Goal: Task Accomplishment & Management: Use online tool/utility

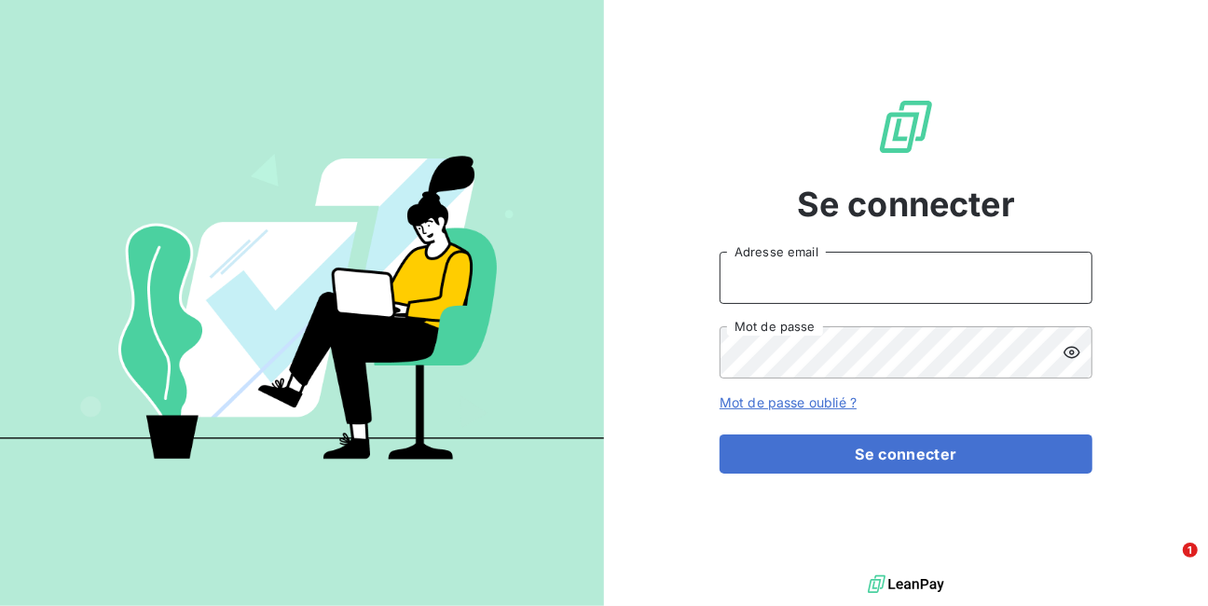
type input "[EMAIL_ADDRESS][DOMAIN_NAME]"
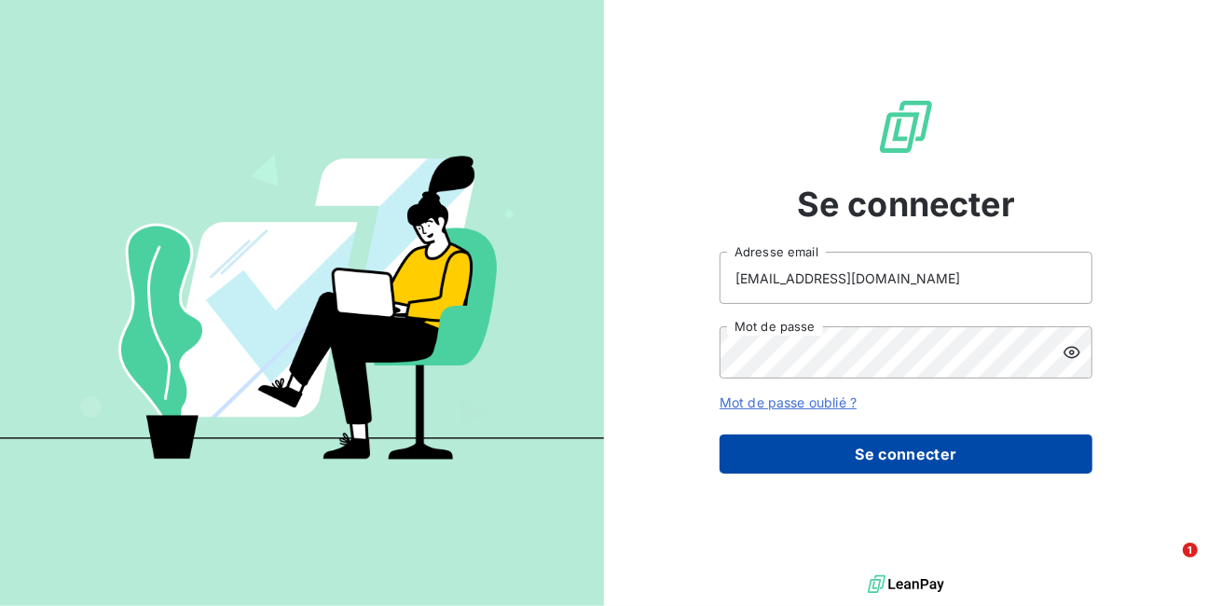
click at [908, 455] on button "Se connecter" at bounding box center [906, 453] width 373 height 39
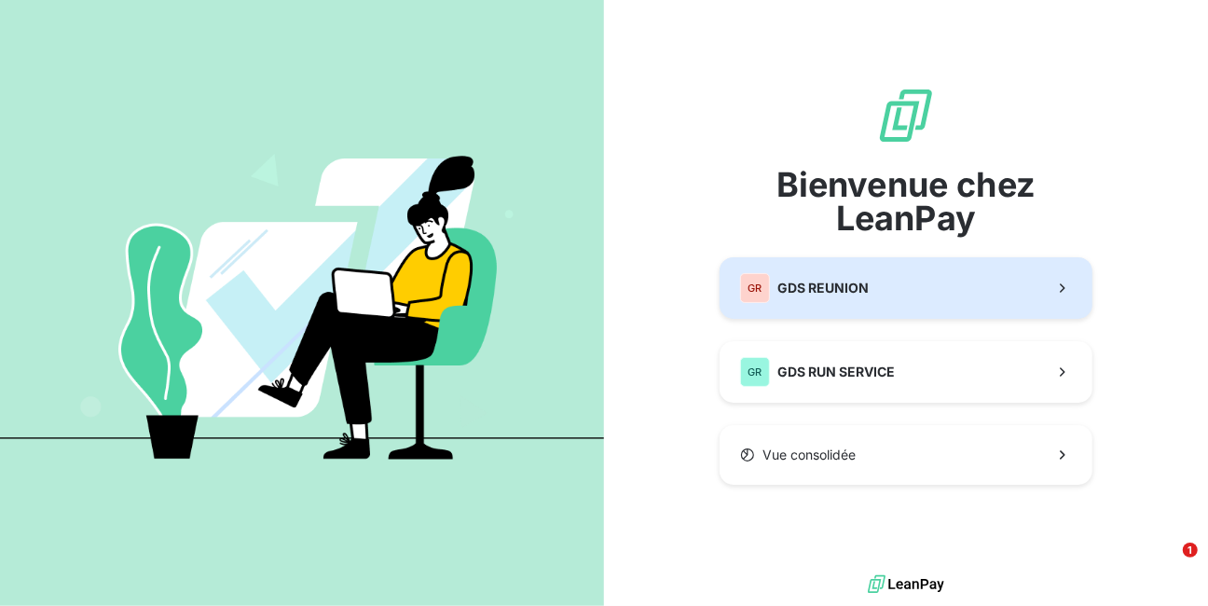
click at [828, 285] on span "GDS REUNION" at bounding box center [823, 288] width 91 height 19
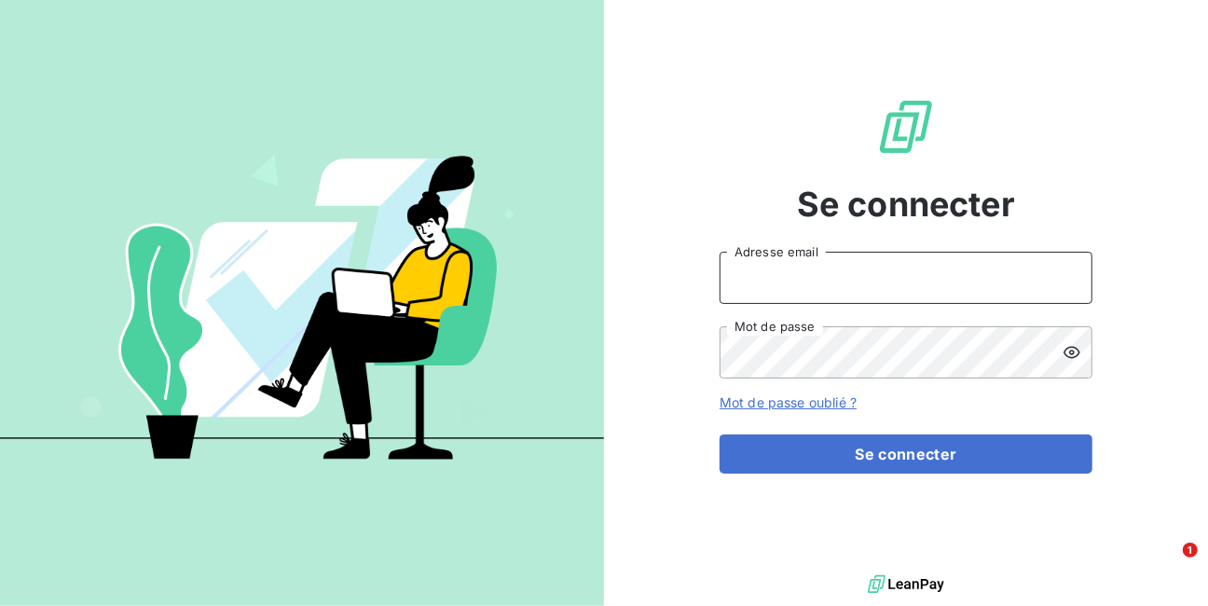
type input "[EMAIL_ADDRESS][DOMAIN_NAME]"
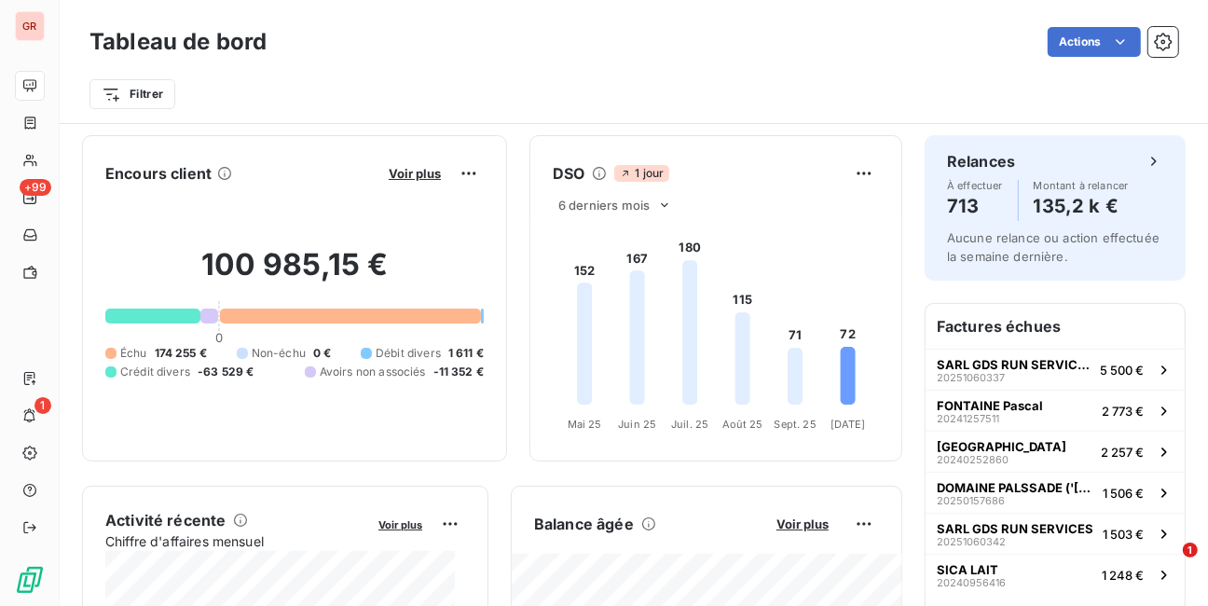
scroll to position [75, 0]
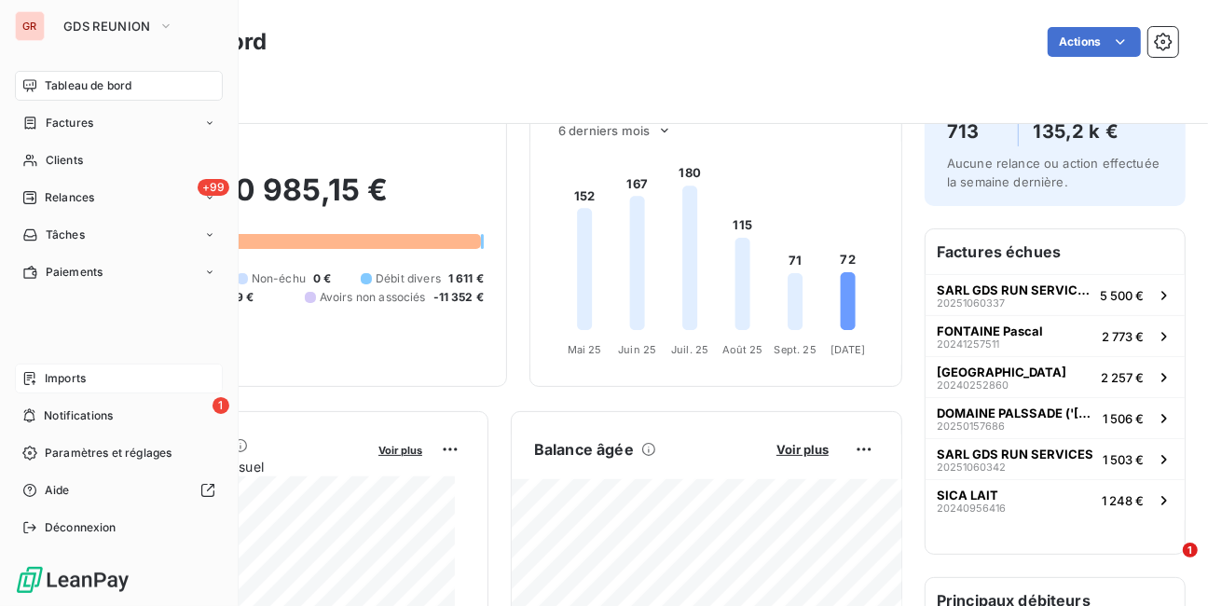
click at [48, 379] on span "Imports" at bounding box center [65, 378] width 41 height 17
